Goal: Task Accomplishment & Management: Complete application form

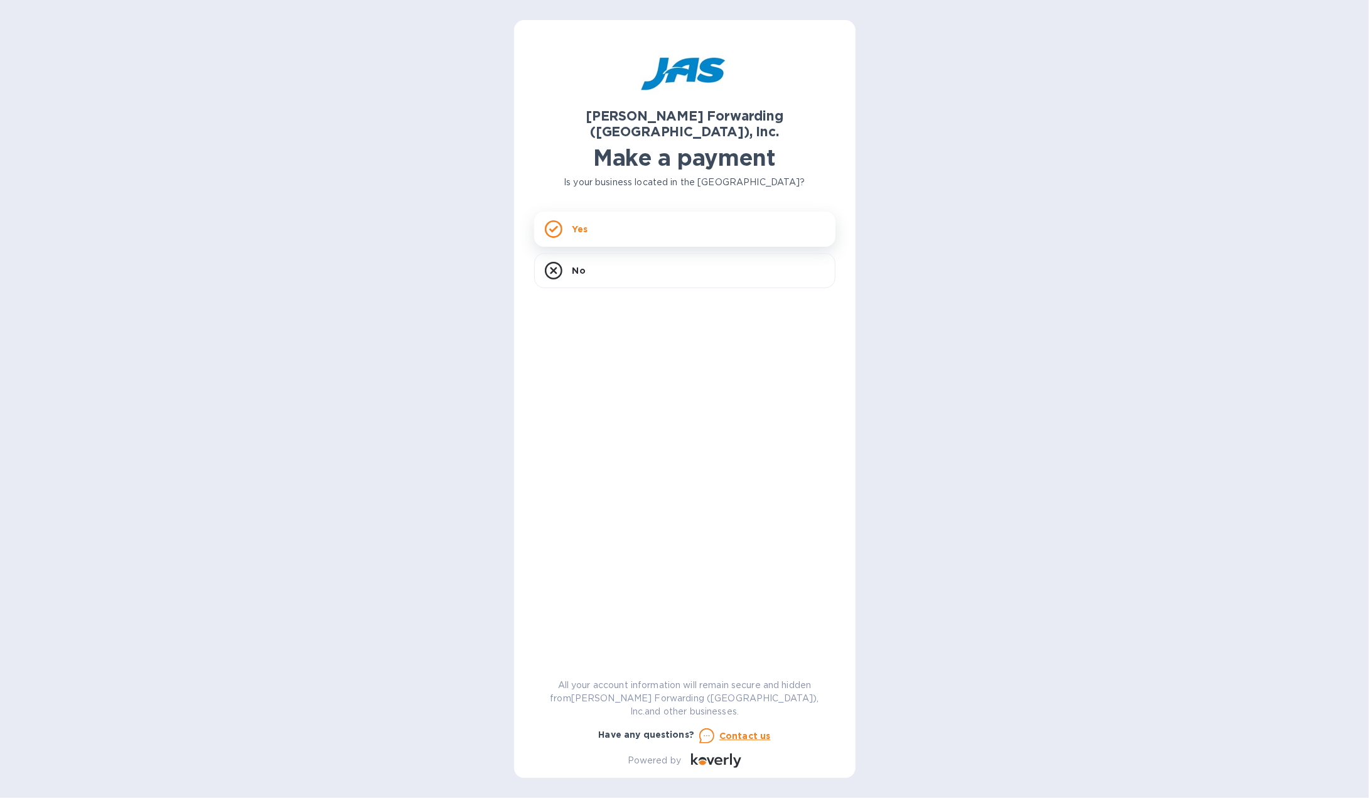
click at [619, 220] on div "Yes" at bounding box center [684, 229] width 301 height 35
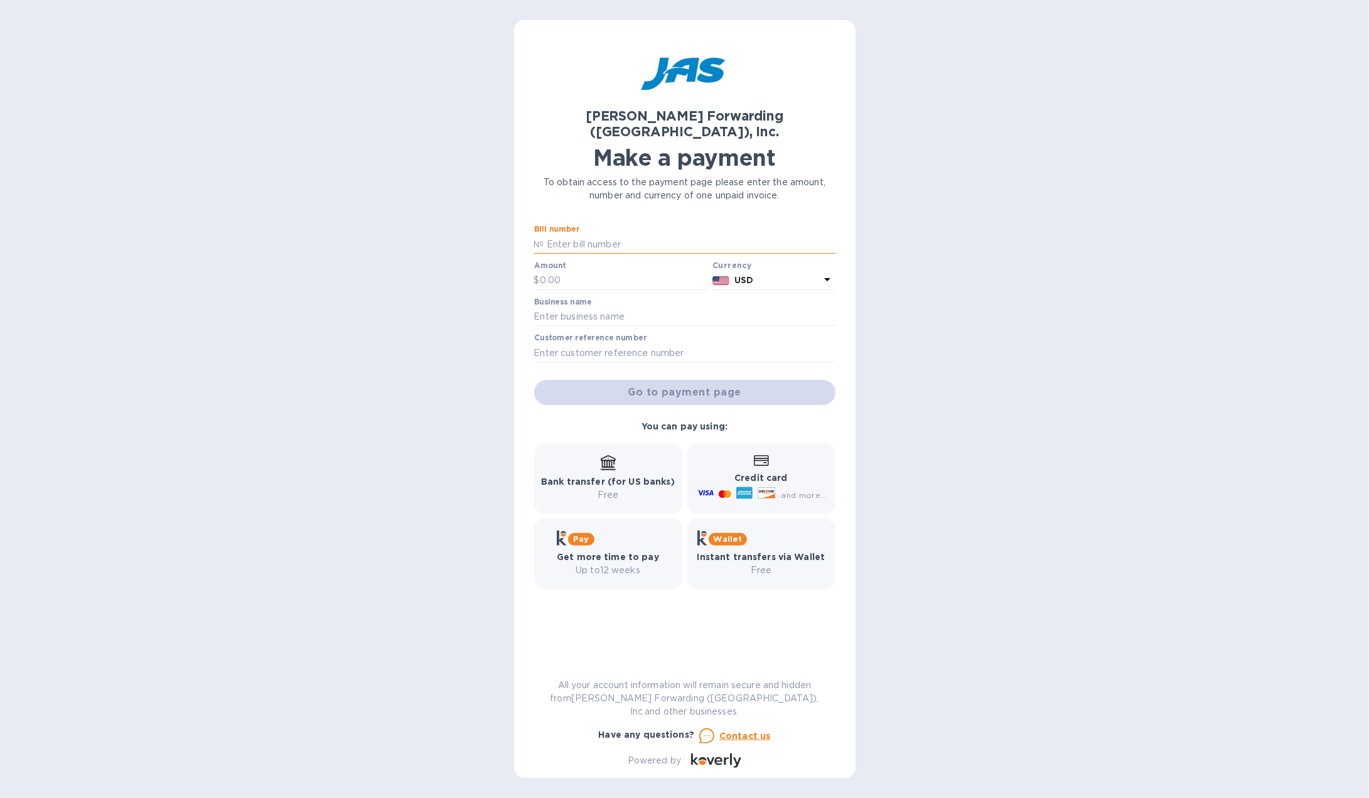
click at [631, 235] on input "text" at bounding box center [689, 244] width 291 height 19
click at [629, 235] on input "text" at bounding box center [689, 244] width 291 height 19
paste input "SFO503401418"
type input "SFO503401418"
click at [567, 271] on input "text" at bounding box center [624, 280] width 168 height 19
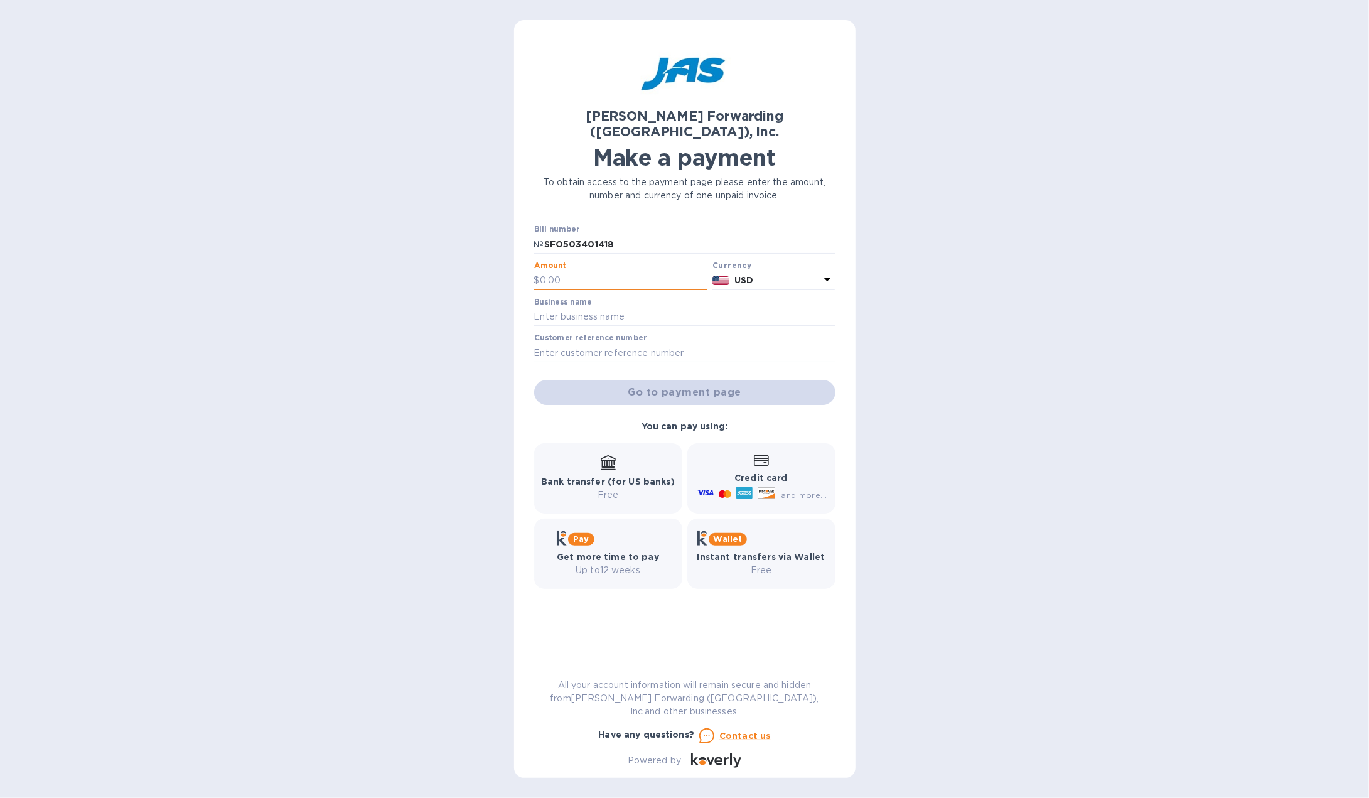
click at [611, 271] on input "text" at bounding box center [624, 280] width 168 height 19
type input "5,776"
click at [822, 272] on icon at bounding box center [827, 279] width 15 height 15
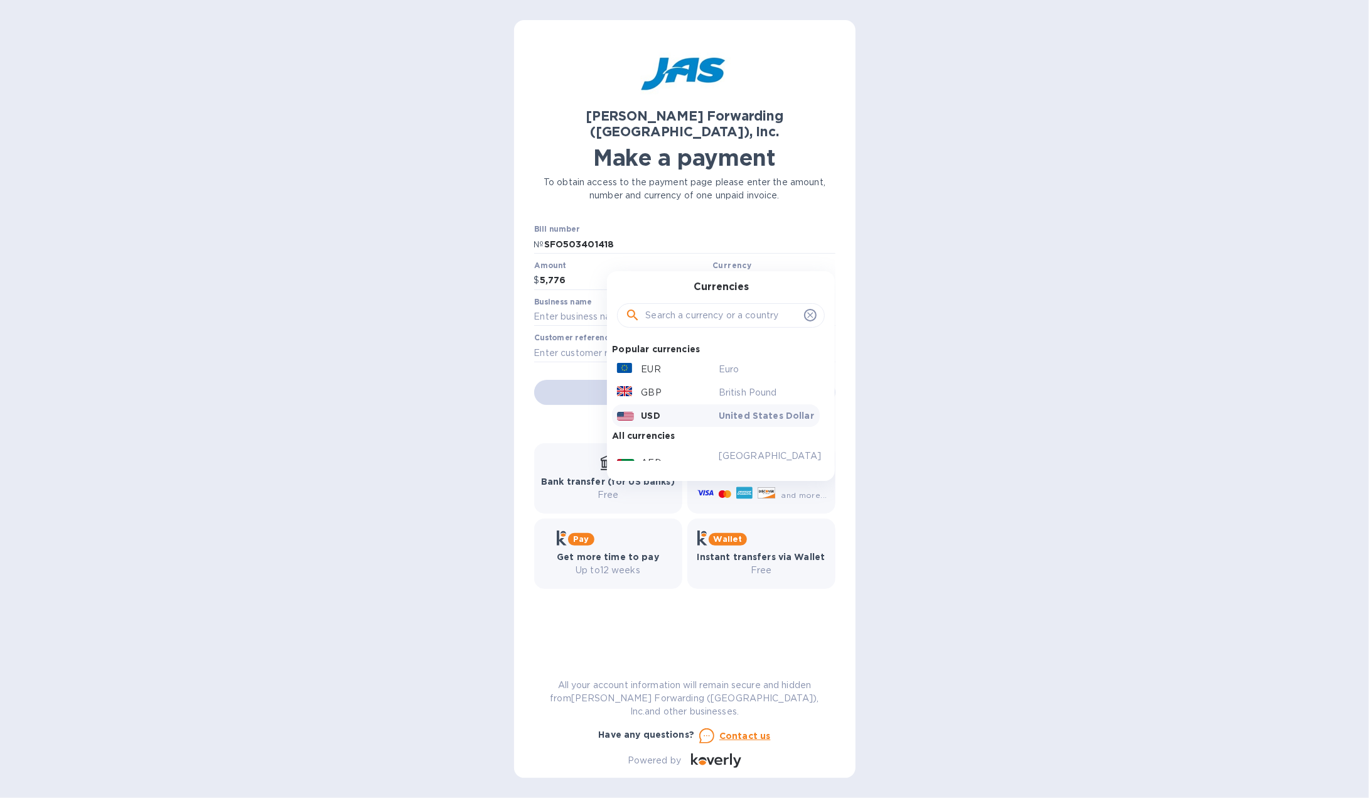
click at [723, 409] on p "United States Dollar" at bounding box center [767, 415] width 97 height 13
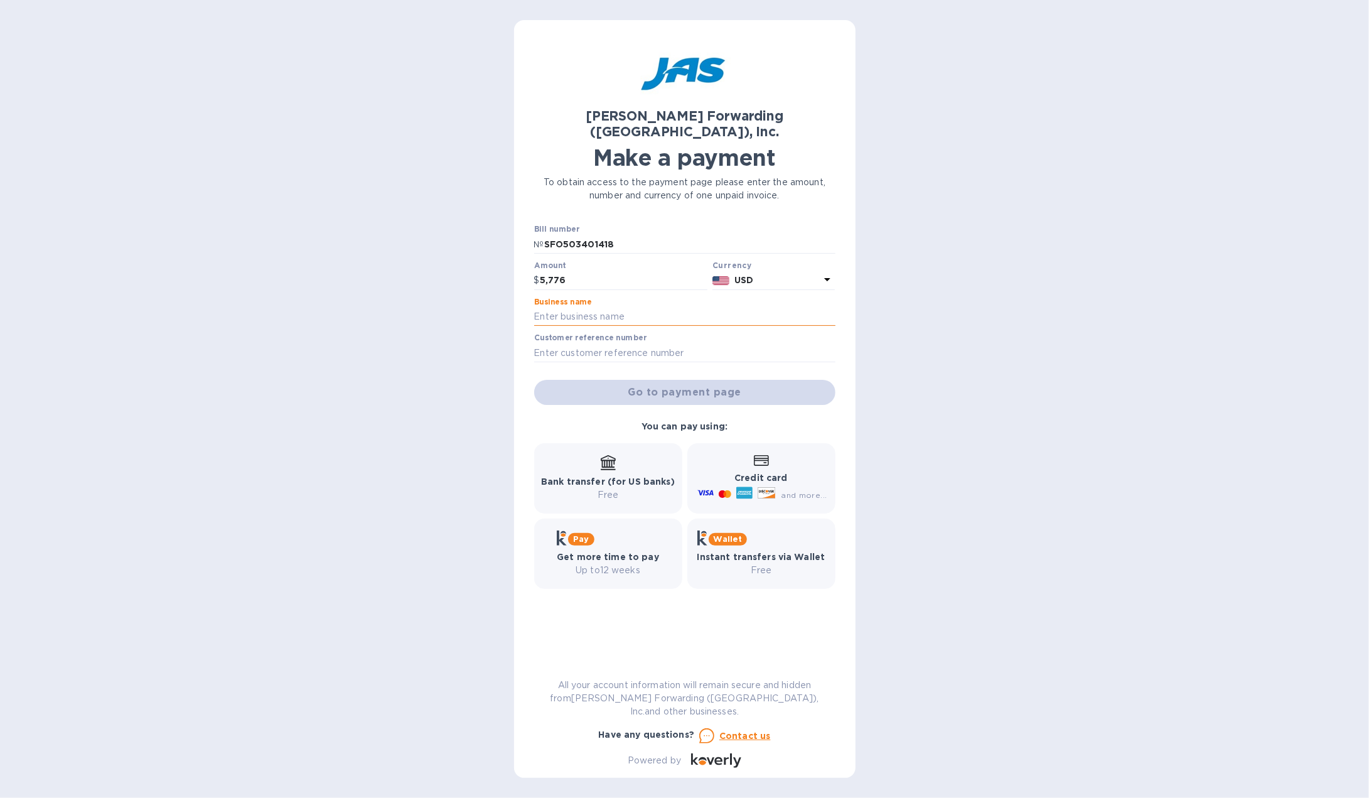
click at [603, 308] on input "text" at bounding box center [684, 317] width 301 height 19
type input "NKY INTERNATIONAL LLC"
click at [586, 343] on input "text" at bounding box center [684, 352] width 301 height 19
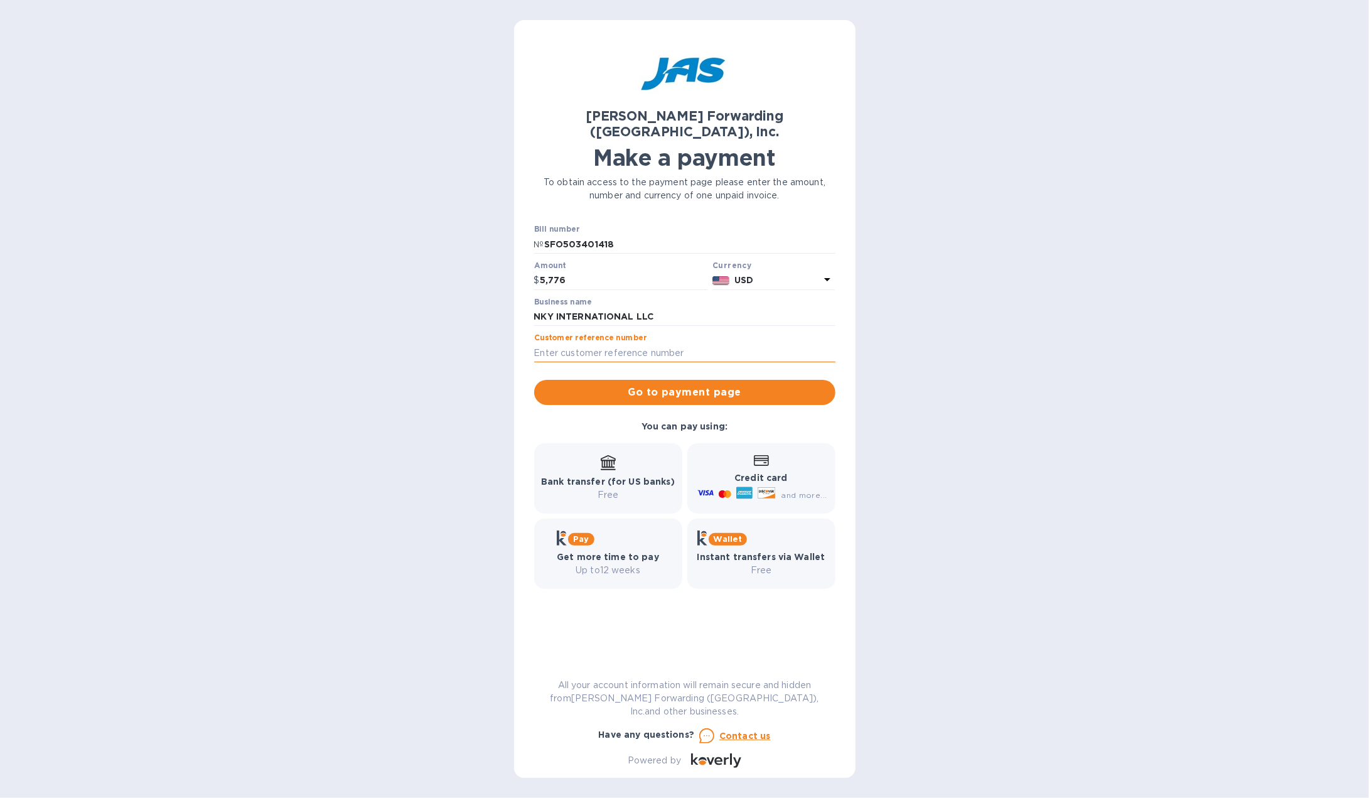
type input "NKYINTDYY"
click at [668, 385] on span "Go to payment page" at bounding box center [684, 392] width 281 height 15
